Goal: Navigation & Orientation: Find specific page/section

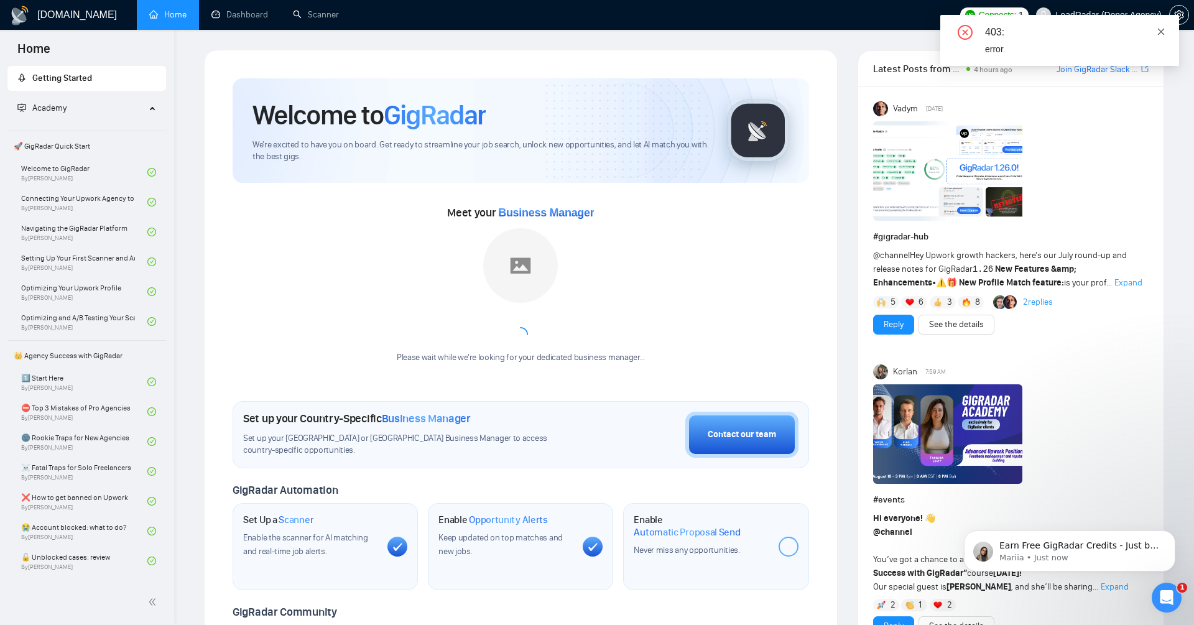
click at [1163, 32] on icon "close" at bounding box center [1161, 31] width 9 height 9
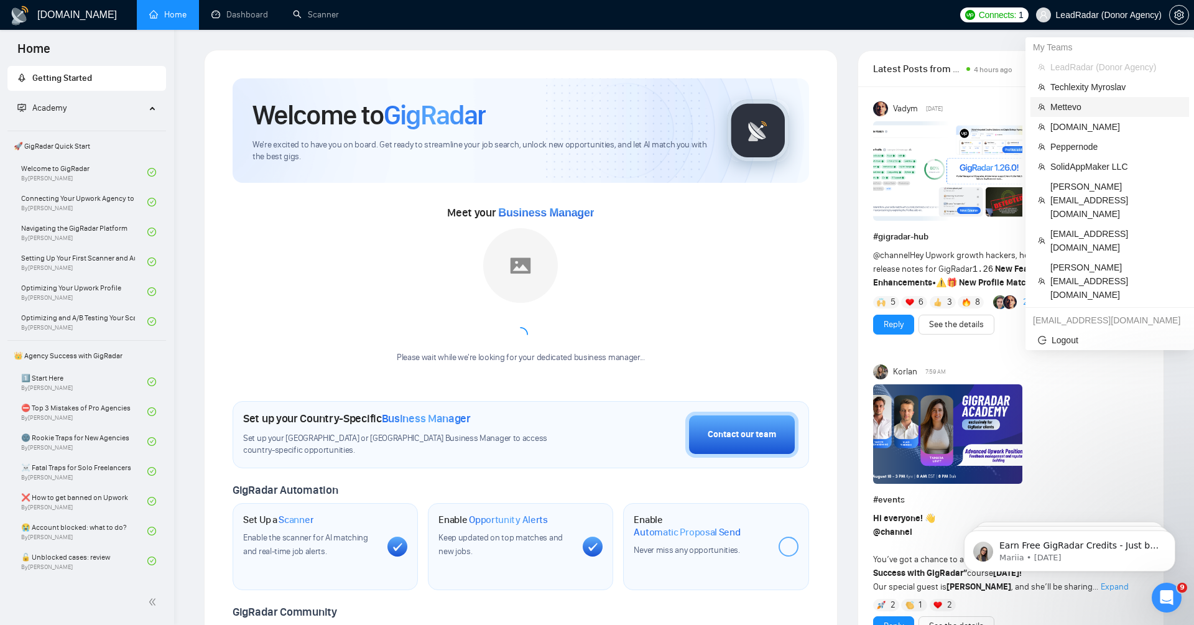
click at [1116, 110] on span "Mettevo" at bounding box center [1116, 107] width 131 height 14
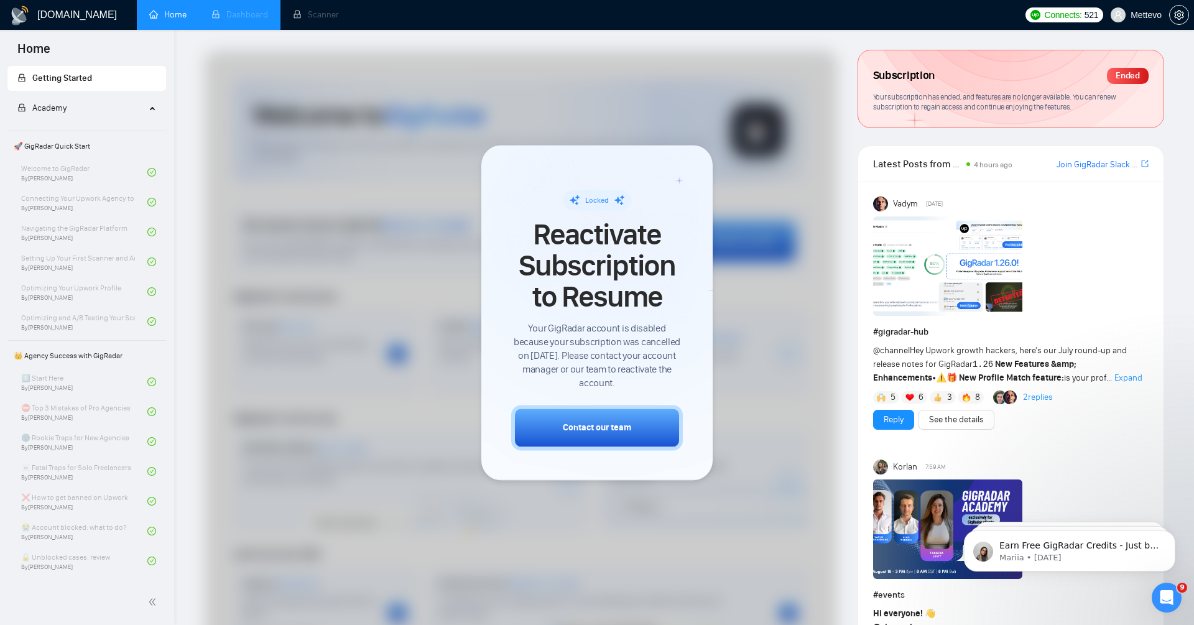
click at [241, 17] on li "Dashboard" at bounding box center [239, 15] width 81 height 30
